Goal: Navigation & Orientation: Find specific page/section

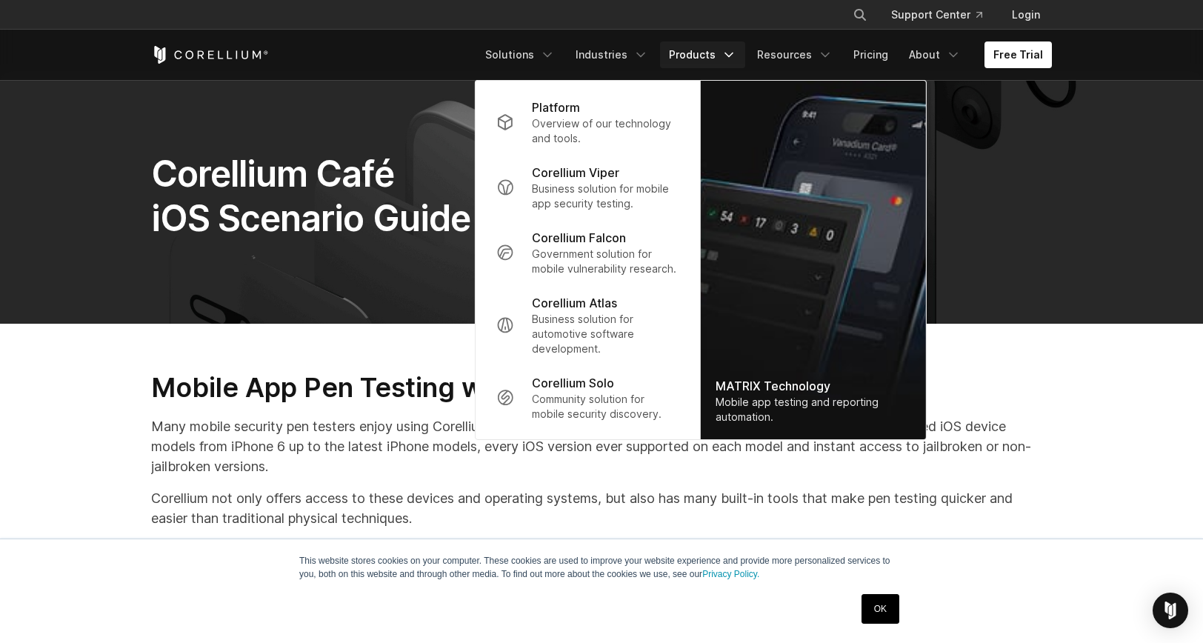
click at [575, 238] on p "Corellium Falcon" at bounding box center [579, 238] width 94 height 18
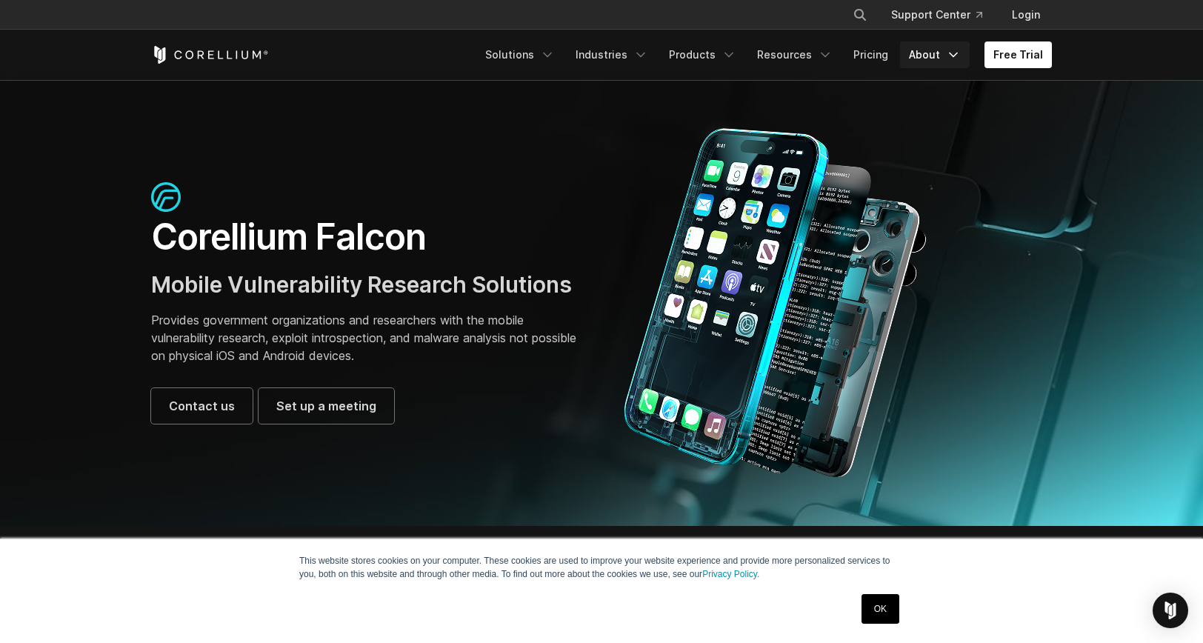
click at [923, 56] on link "About" at bounding box center [935, 54] width 70 height 27
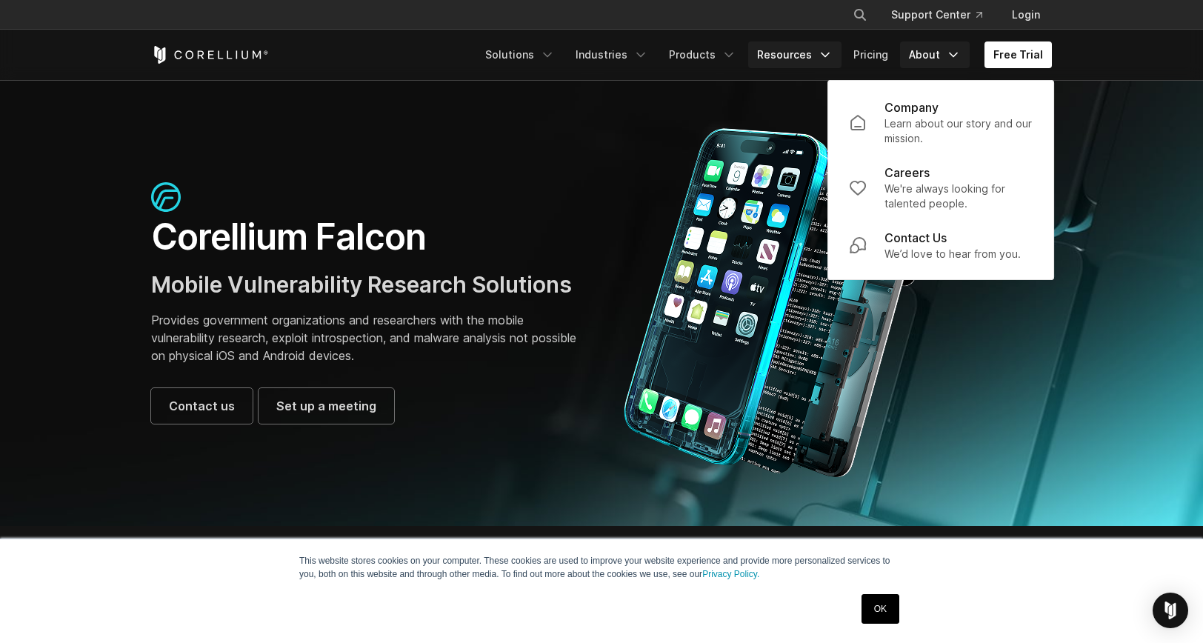
click at [772, 58] on link "Resources" at bounding box center [794, 54] width 93 height 27
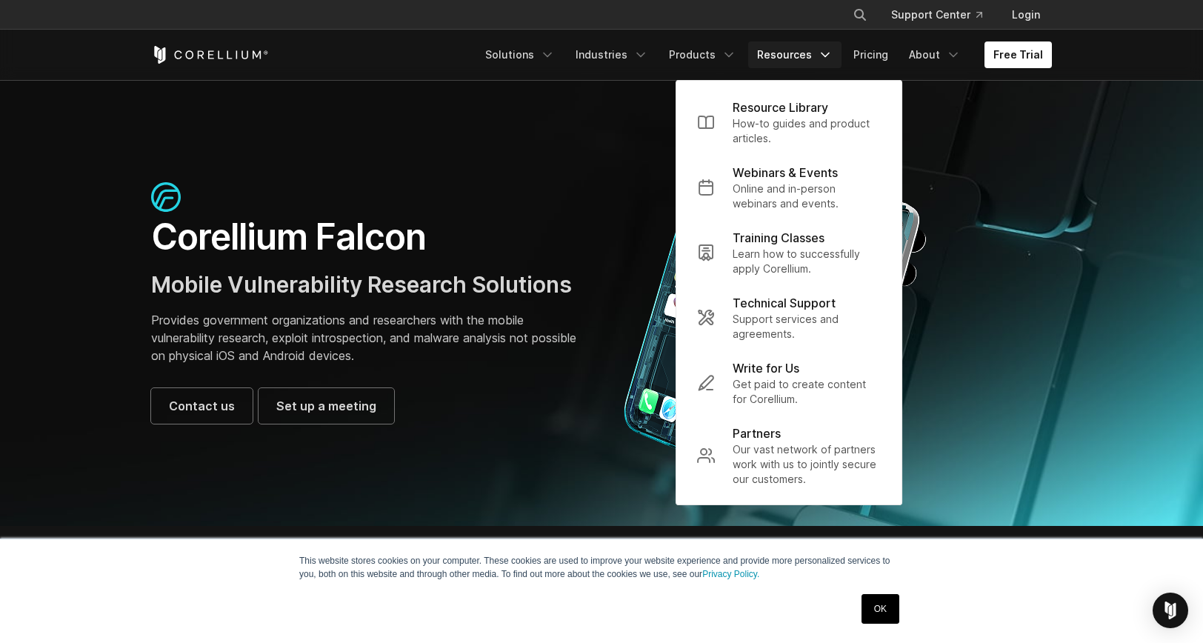
scroll to position [14, 0]
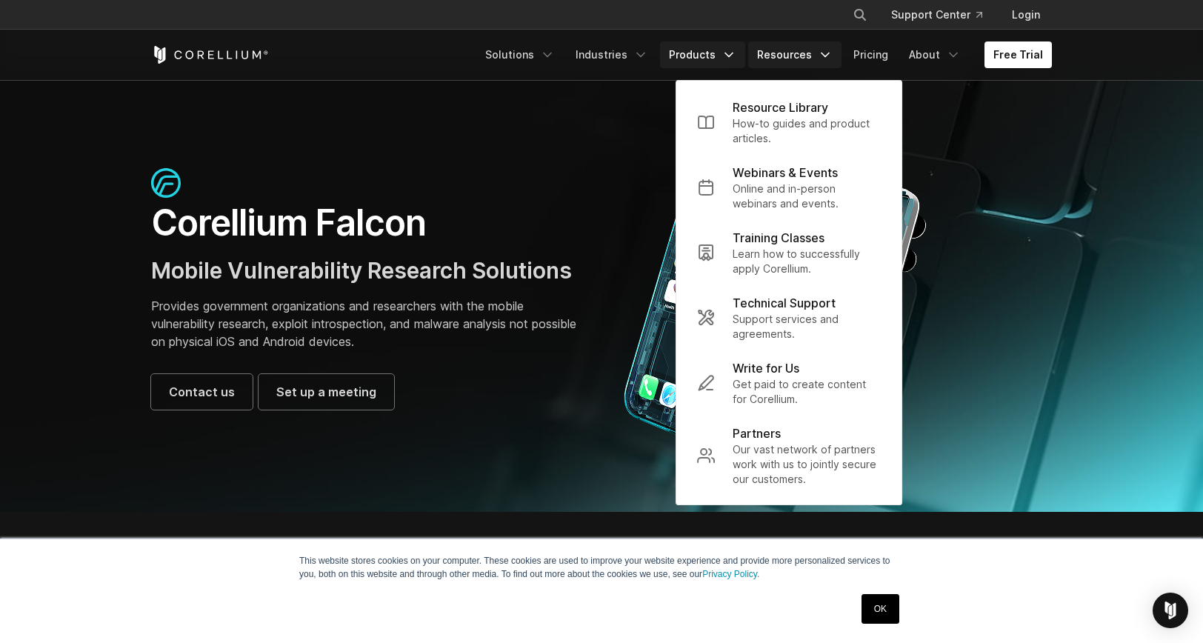
click at [710, 57] on link "Products" at bounding box center [702, 54] width 85 height 27
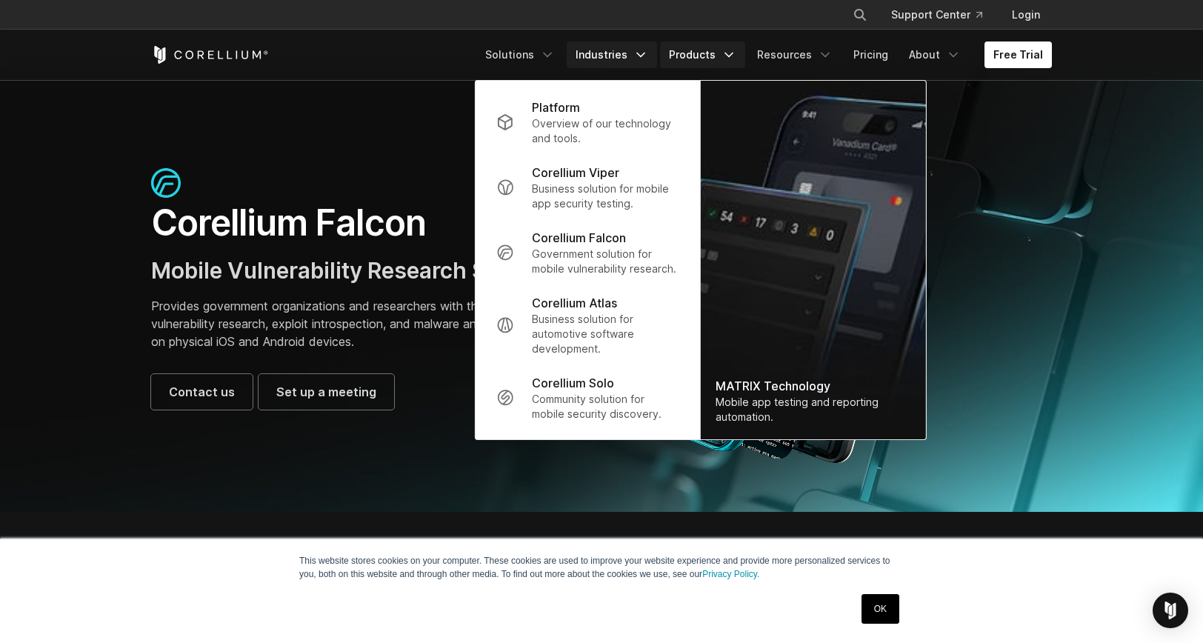
click at [611, 52] on link "Industries" at bounding box center [612, 54] width 90 height 27
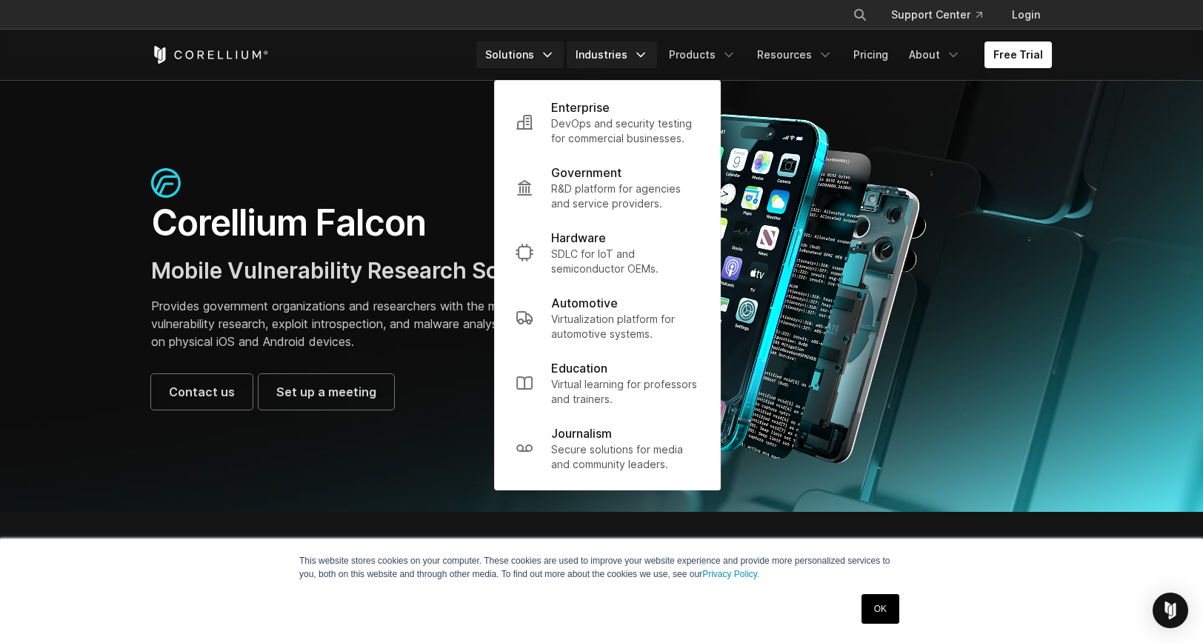
click at [515, 54] on link "Solutions" at bounding box center [520, 54] width 87 height 27
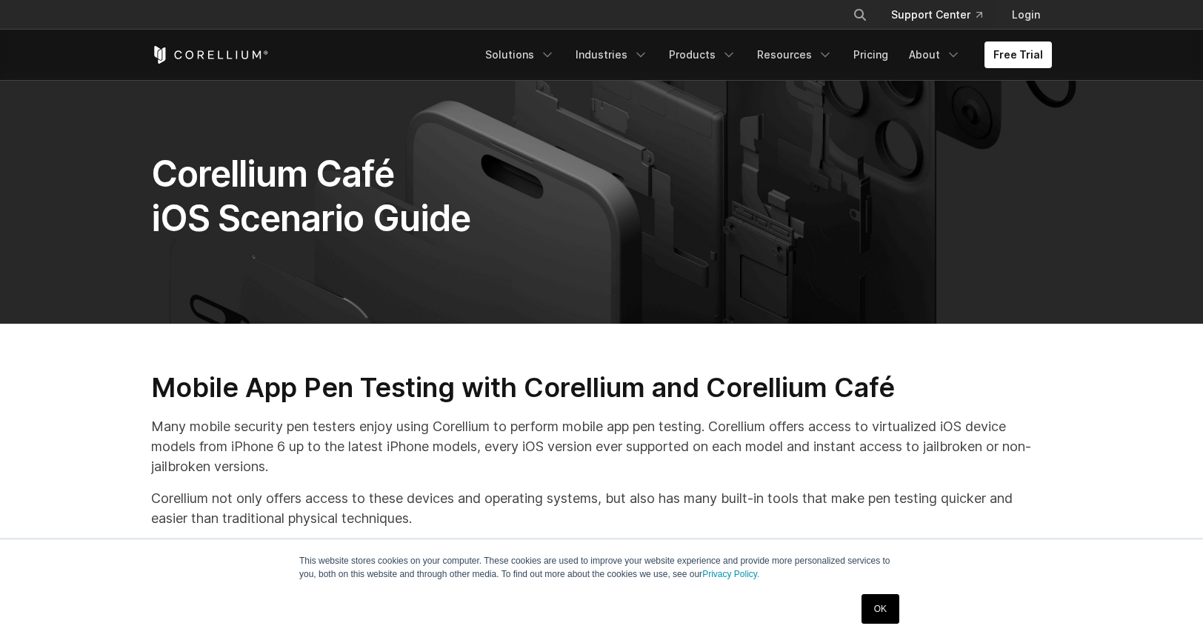
drag, startPoint x: 0, startPoint y: 0, endPoint x: 939, endPoint y: 18, distance: 939.1
click at [940, 16] on link "Support Center" at bounding box center [937, 14] width 115 height 27
